Goal: Task Accomplishment & Management: Complete application form

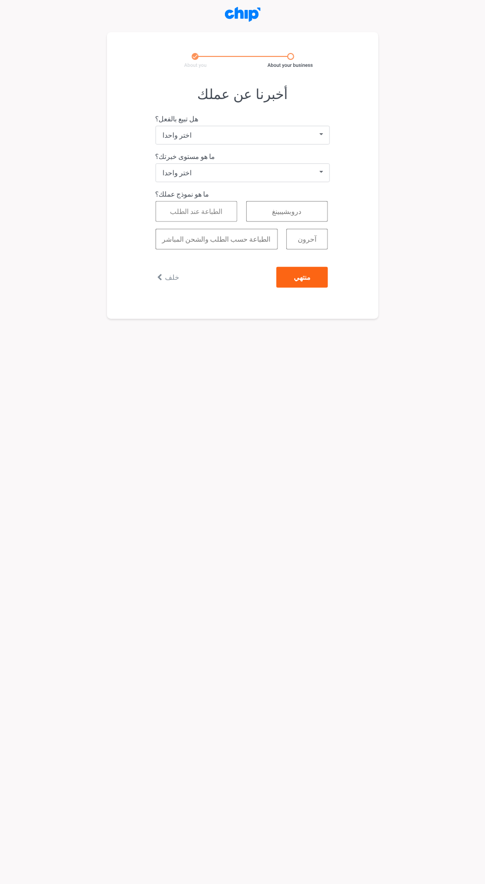
click at [218, 207] on font "الطباعة عند الطلب" at bounding box center [196, 211] width 52 height 8
click at [318, 284] on button "منتهي" at bounding box center [301, 277] width 51 height 21
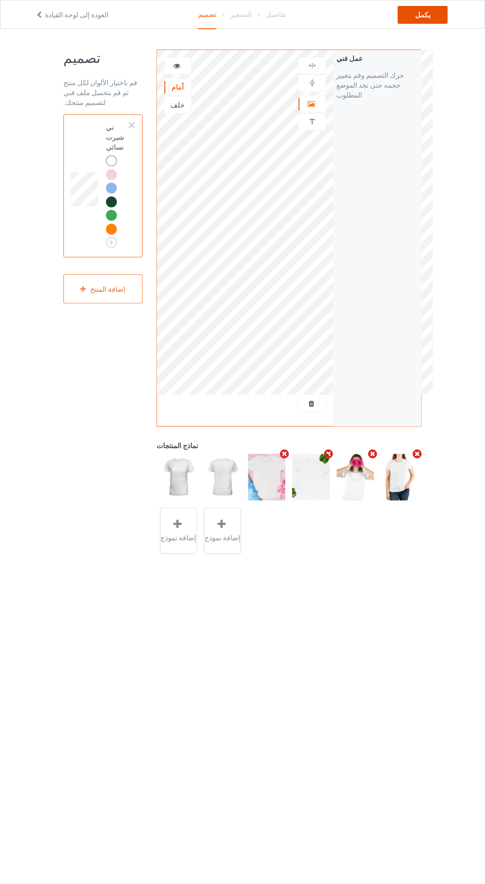
click at [435, 19] on div "يكمل" at bounding box center [423, 15] width 50 height 18
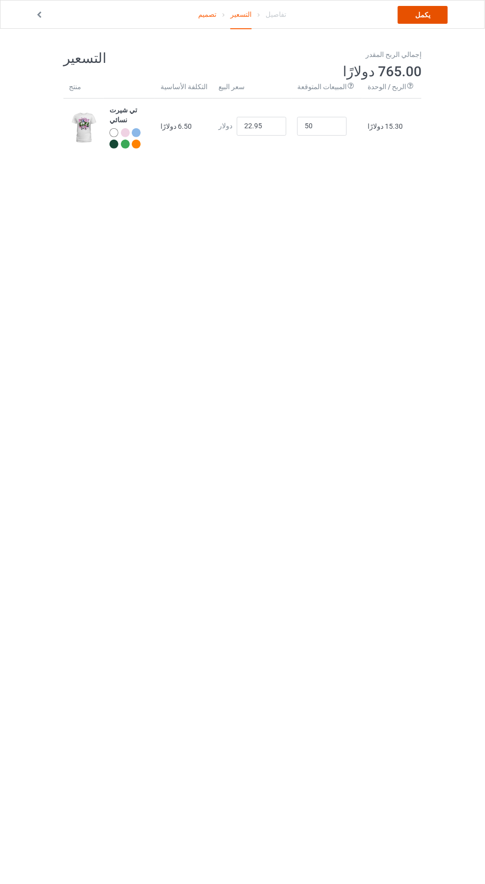
click at [434, 15] on link "يكمل" at bounding box center [423, 15] width 50 height 18
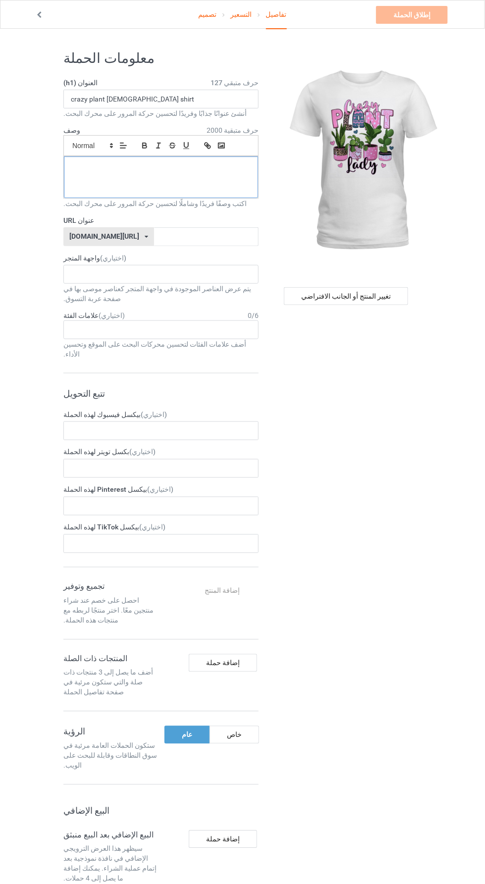
click at [191, 179] on div at bounding box center [161, 177] width 194 height 42
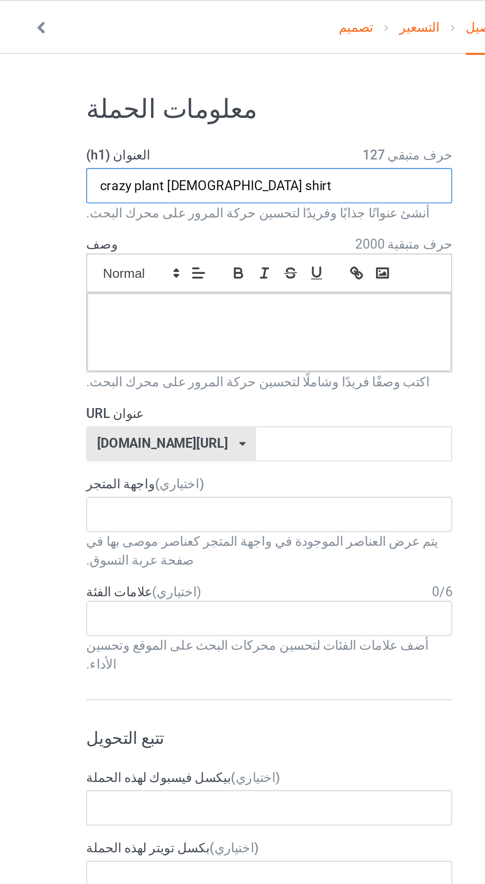
click at [165, 100] on input "crazy plant [DEMOGRAPHIC_DATA] shirt" at bounding box center [160, 99] width 195 height 19
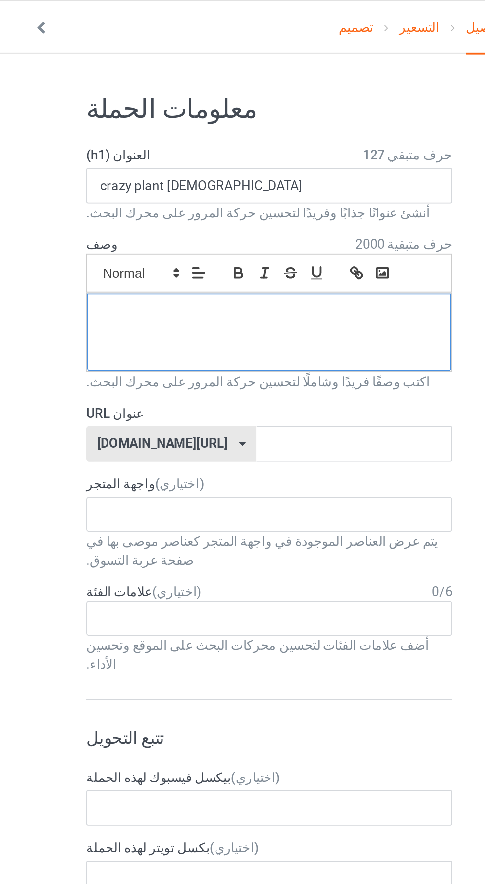
click at [134, 175] on div at bounding box center [161, 177] width 194 height 42
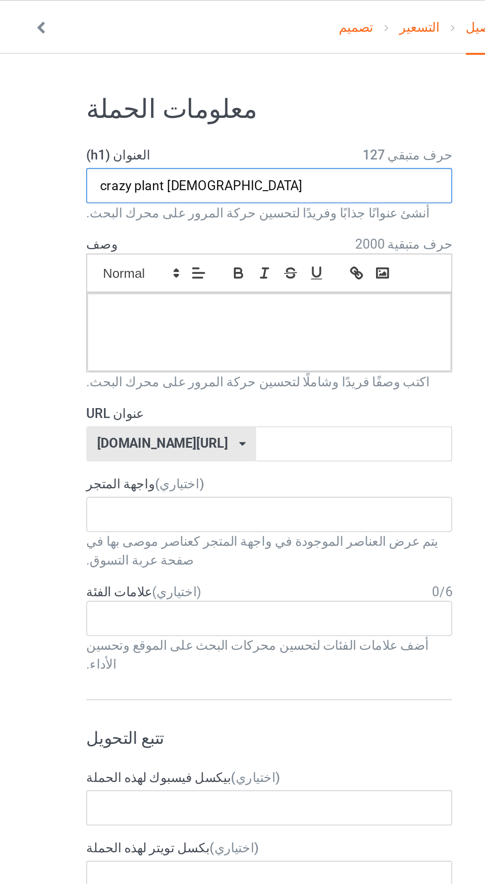
click at [182, 101] on input "crazy plant [DEMOGRAPHIC_DATA]" at bounding box center [160, 99] width 195 height 19
type input "c"
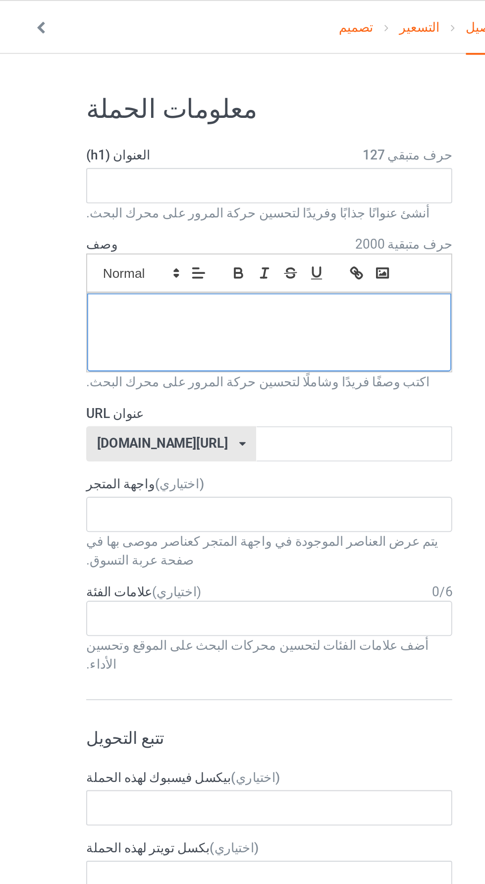
click at [176, 174] on div at bounding box center [161, 177] width 194 height 42
